Goal: Task Accomplishment & Management: Manage account settings

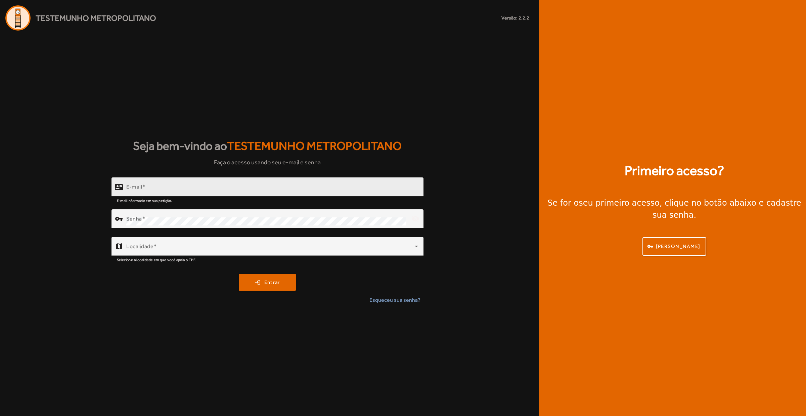
click at [189, 191] on input "E-mail" at bounding box center [272, 190] width 292 height 8
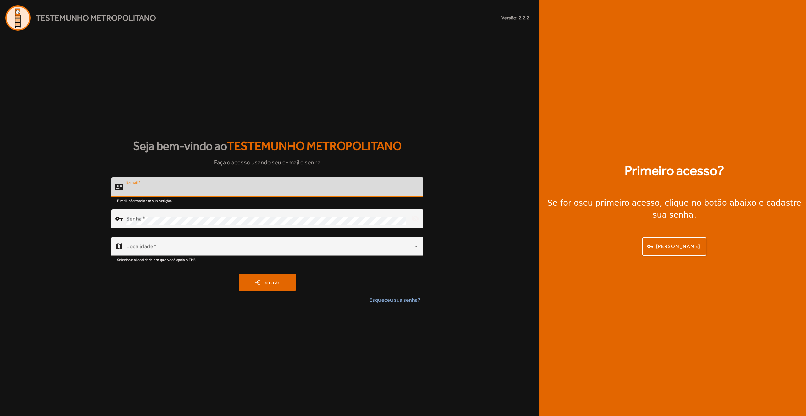
click at [190, 186] on input "E-mail" at bounding box center [272, 190] width 292 height 8
type input "**********"
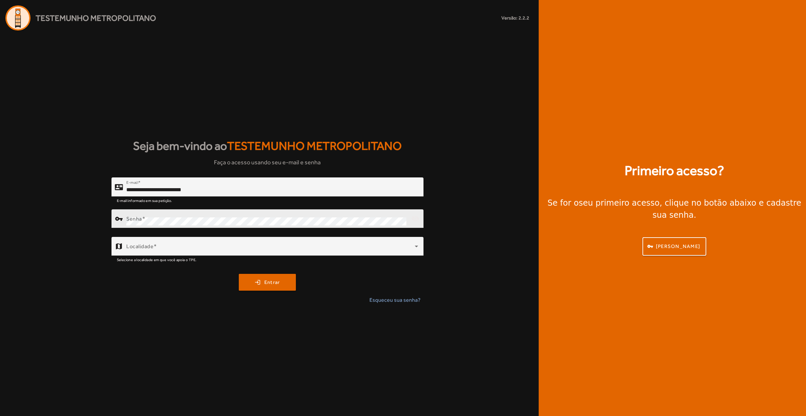
click at [137, 212] on div "Senha" at bounding box center [266, 218] width 280 height 19
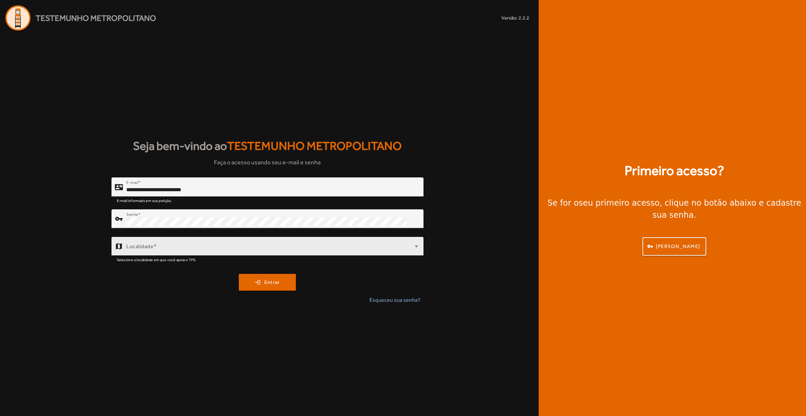
click at [166, 243] on div "Localidade" at bounding box center [272, 246] width 292 height 19
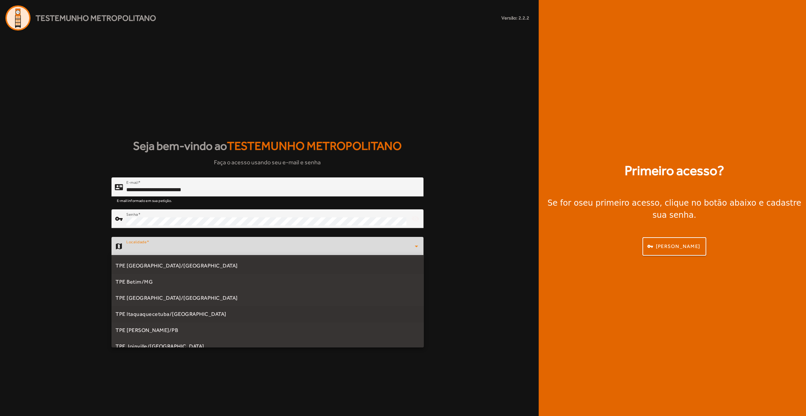
click at [150, 308] on mat-option "TPE Itaquaquecetuba/[GEOGRAPHIC_DATA]" at bounding box center [267, 314] width 312 height 16
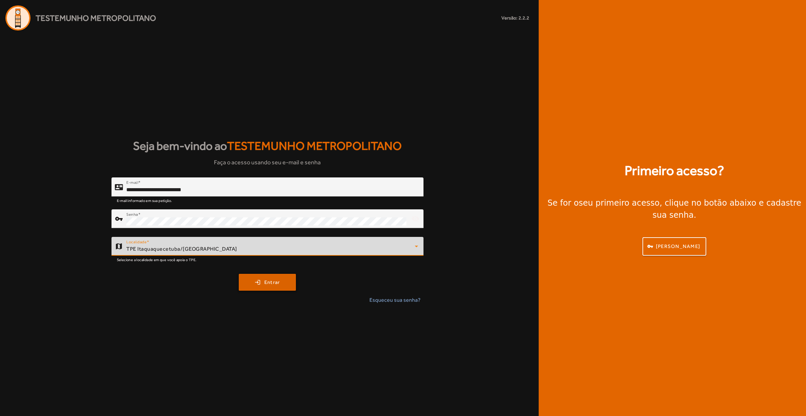
click at [250, 281] on span "submit" at bounding box center [267, 282] width 56 height 16
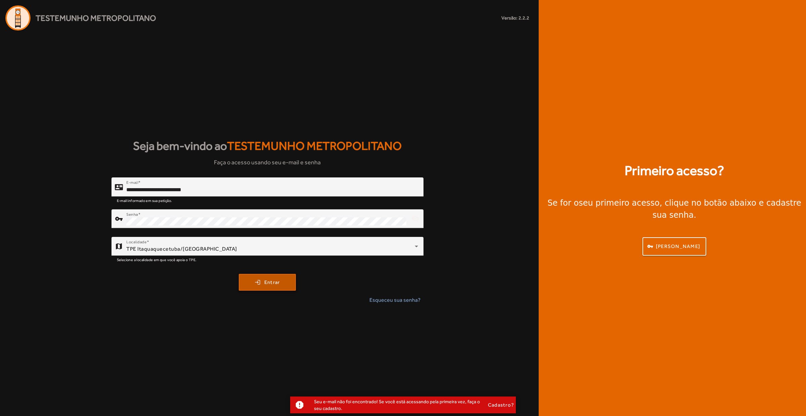
click at [248, 283] on span "submit" at bounding box center [267, 282] width 56 height 16
click at [262, 274] on span "submit" at bounding box center [267, 282] width 56 height 16
click at [233, 232] on div at bounding box center [267, 231] width 312 height 7
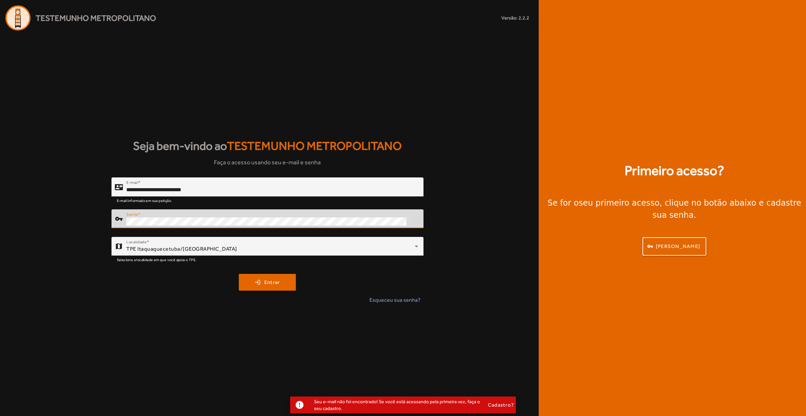
click at [239, 274] on button "login Entrar" at bounding box center [267, 282] width 57 height 17
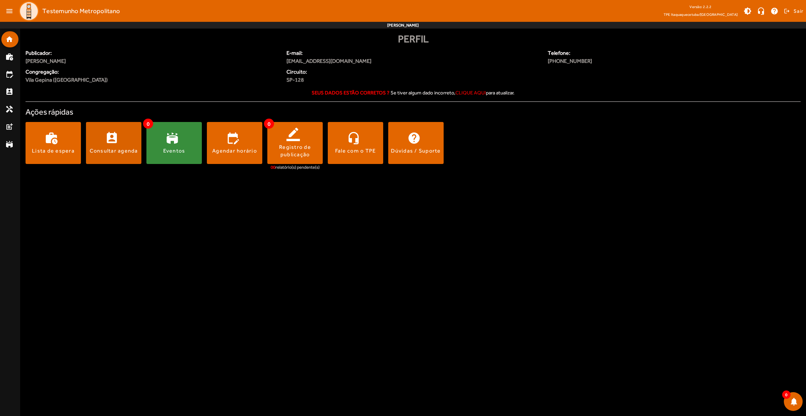
click at [128, 147] on div "Consultar agenda" at bounding box center [114, 150] width 48 height 7
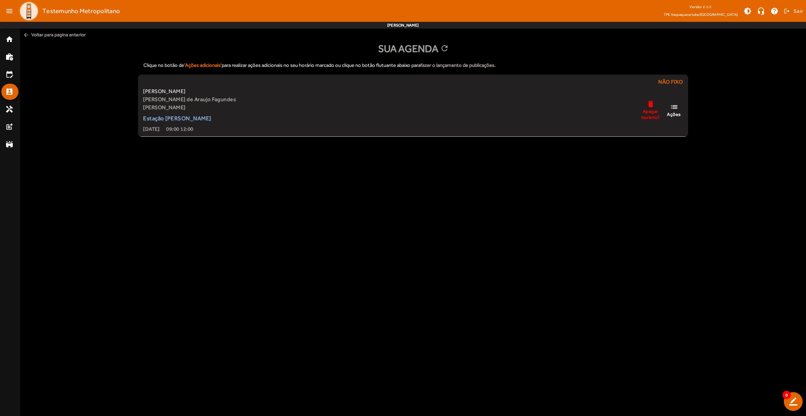
click at [31, 30] on span "arrow_back Voltar para pagina anterior" at bounding box center [413, 35] width 786 height 12
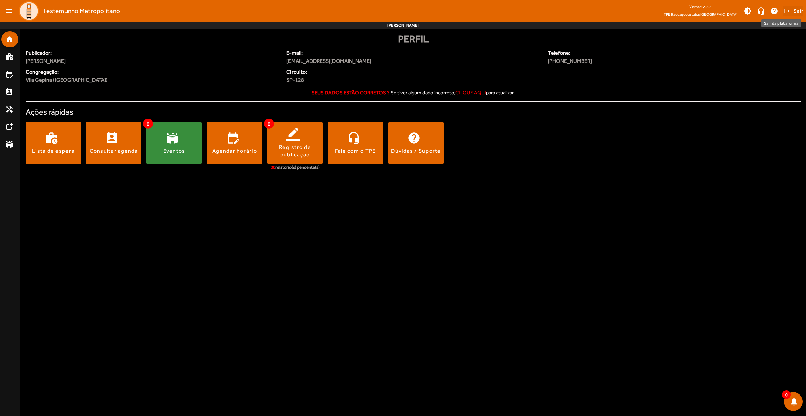
click at [798, 12] on span "Sair" at bounding box center [798, 11] width 10 height 11
